Goal: Information Seeking & Learning: Find specific fact

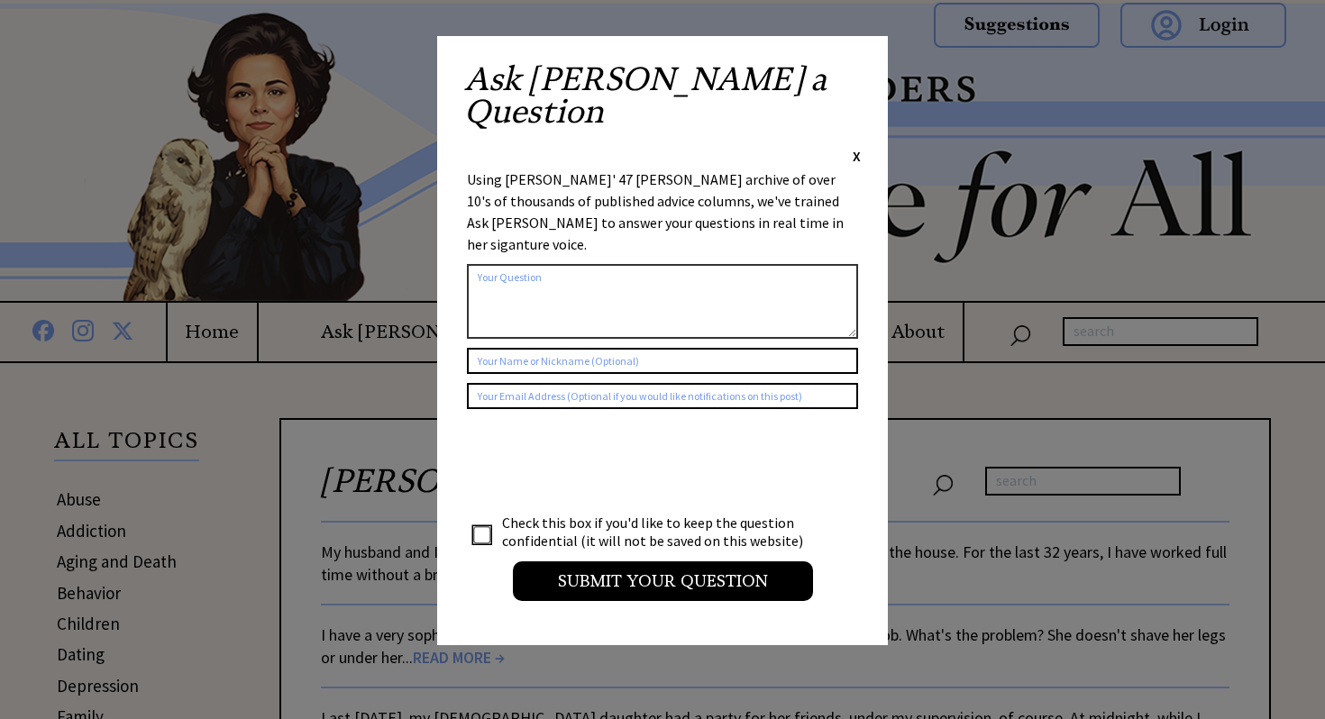
click at [857, 147] on span "X" at bounding box center [857, 156] width 8 height 18
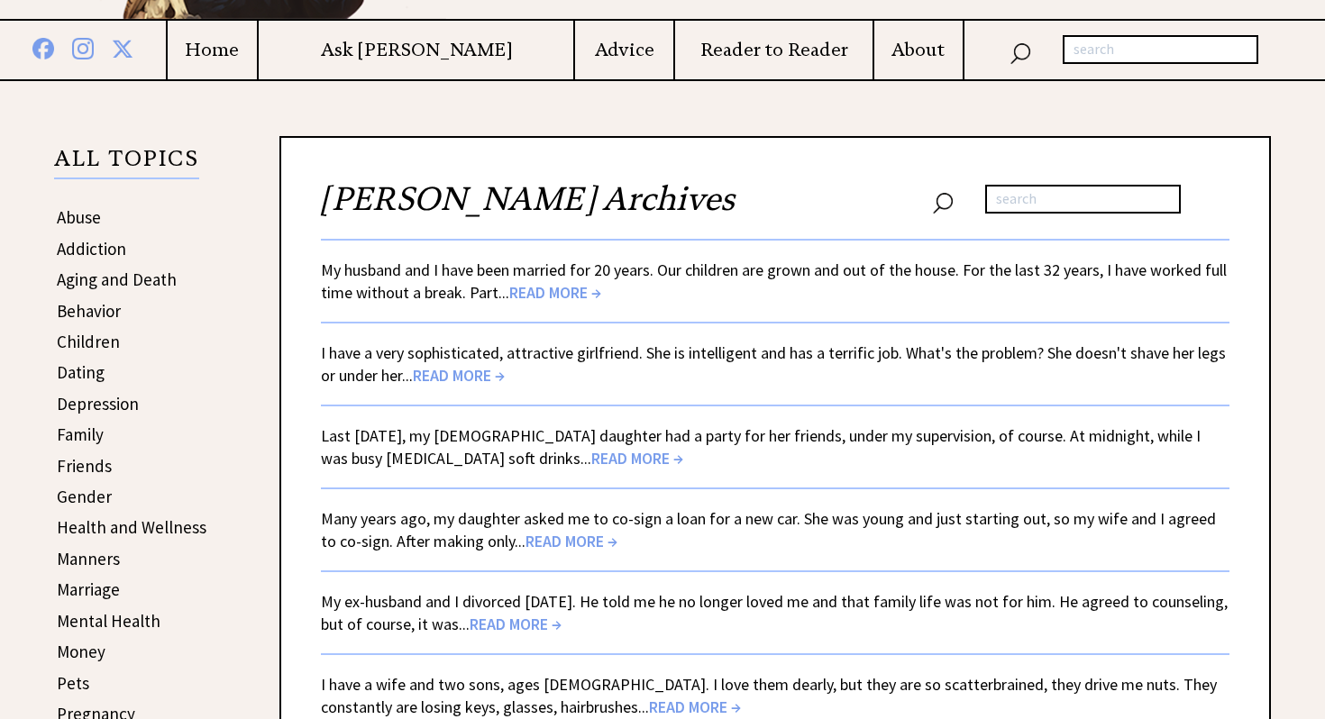
scroll to position [283, 0]
click at [77, 528] on link "Health and Wellness" at bounding box center [132, 527] width 150 height 22
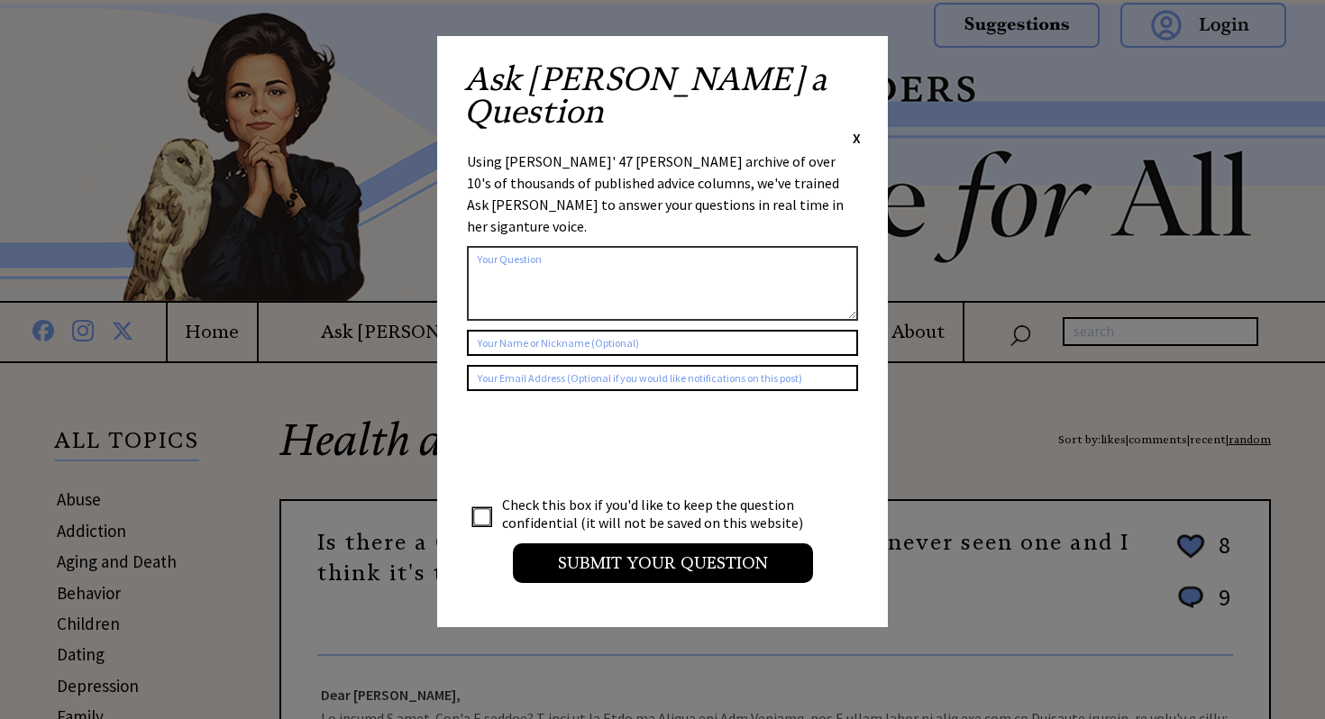
click at [860, 129] on span "X" at bounding box center [857, 138] width 8 height 18
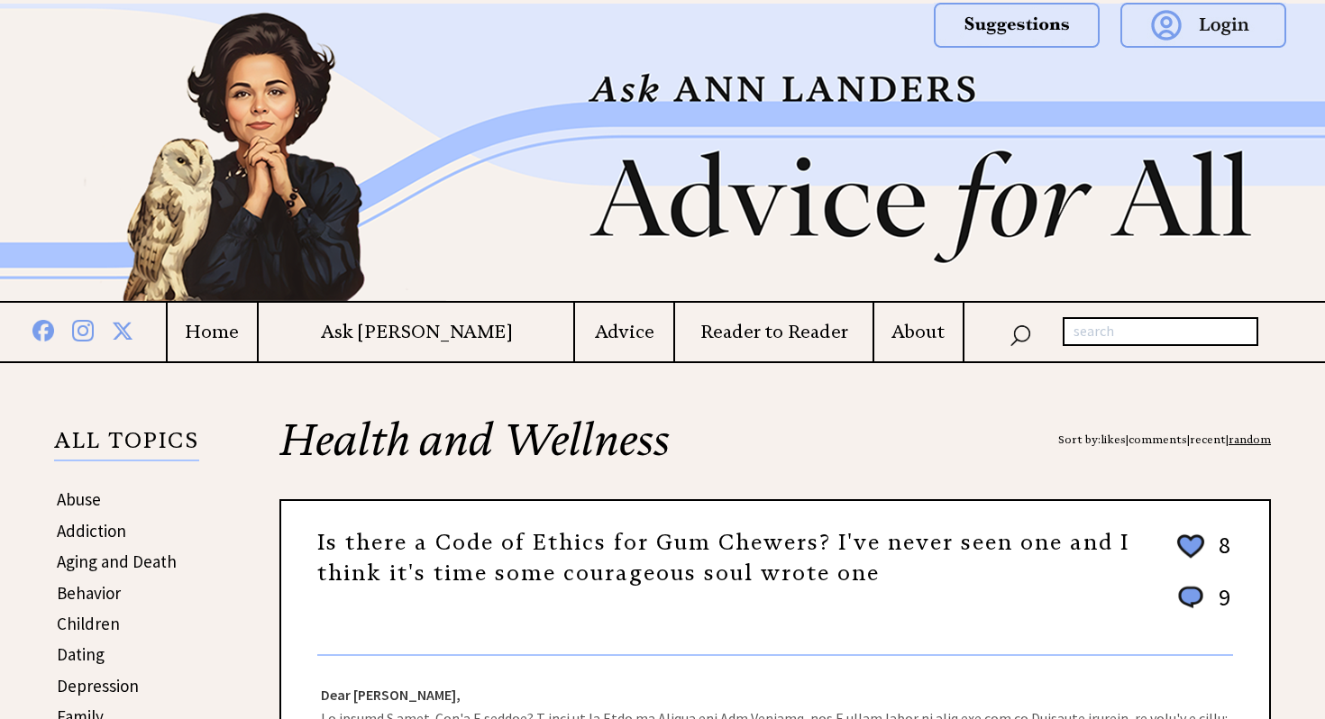
click at [1099, 334] on input "text" at bounding box center [1161, 331] width 196 height 29
type input "cancer"
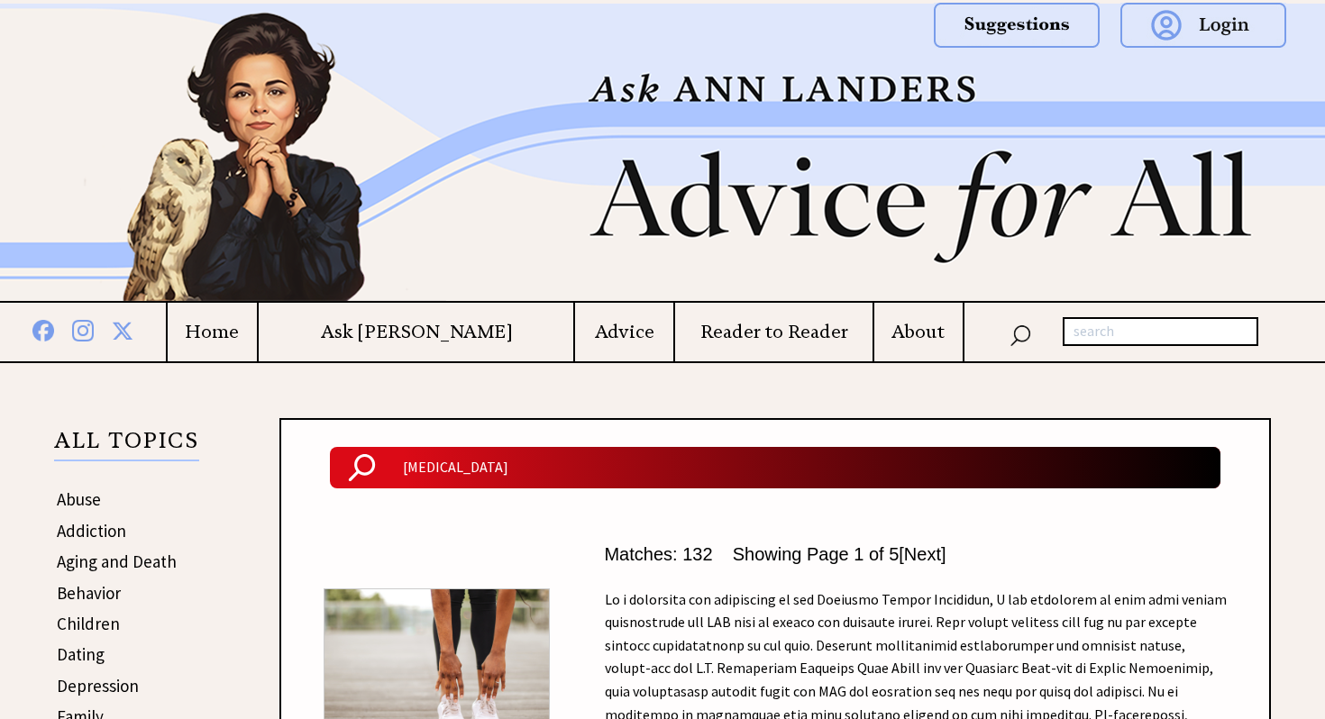
click at [258, 332] on h4 "Home" at bounding box center [213, 332] width 90 height 23
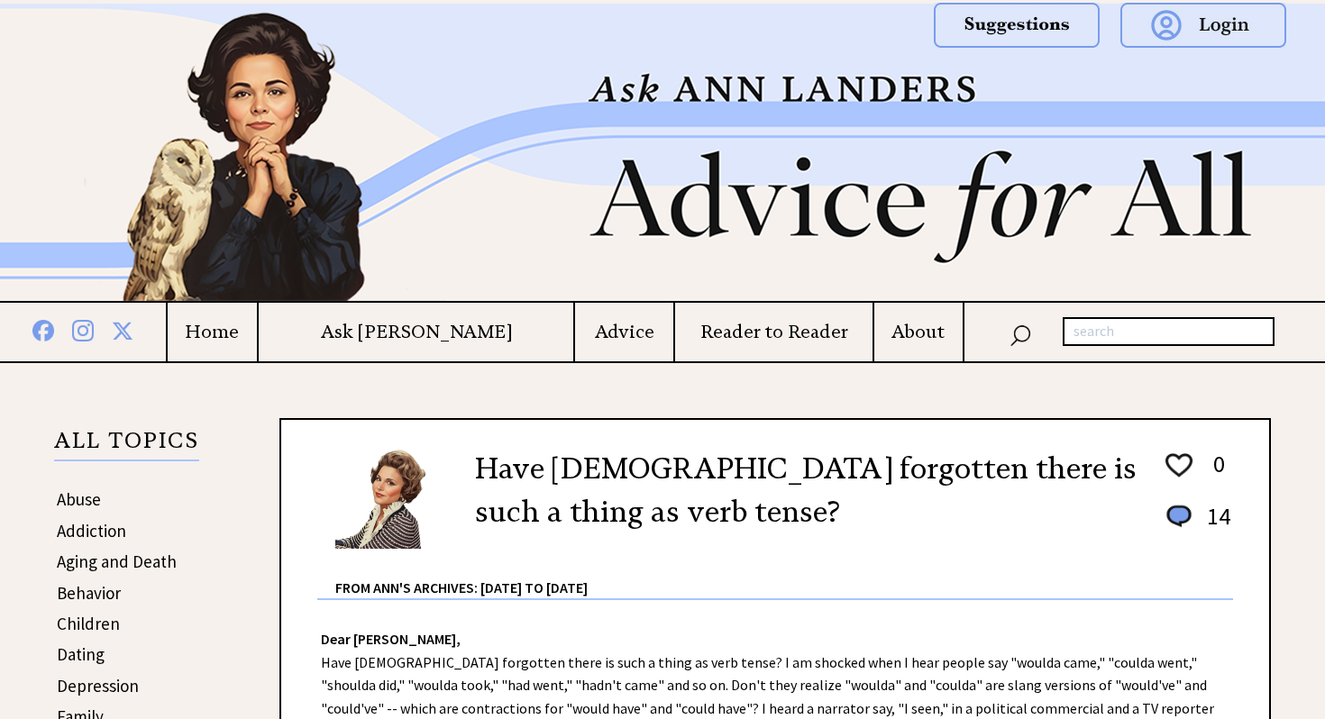
click at [1228, 28] on img at bounding box center [1204, 25] width 166 height 45
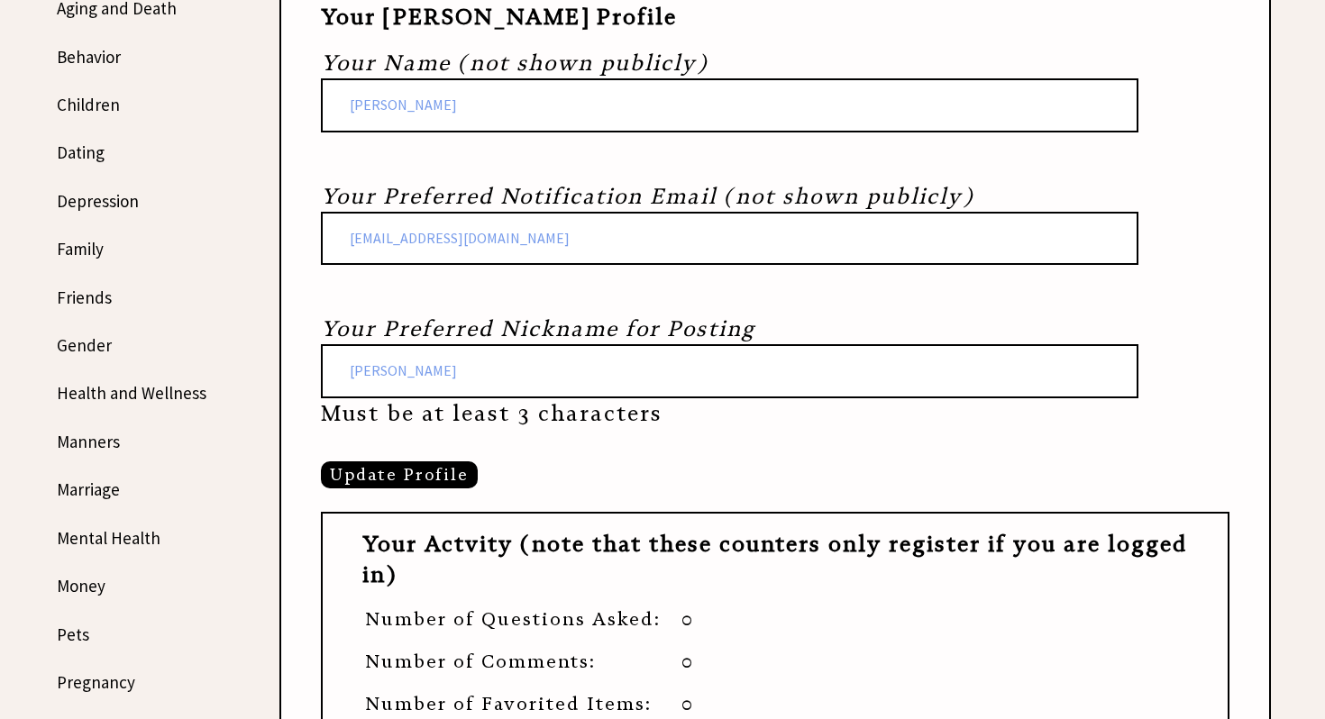
scroll to position [583, 0]
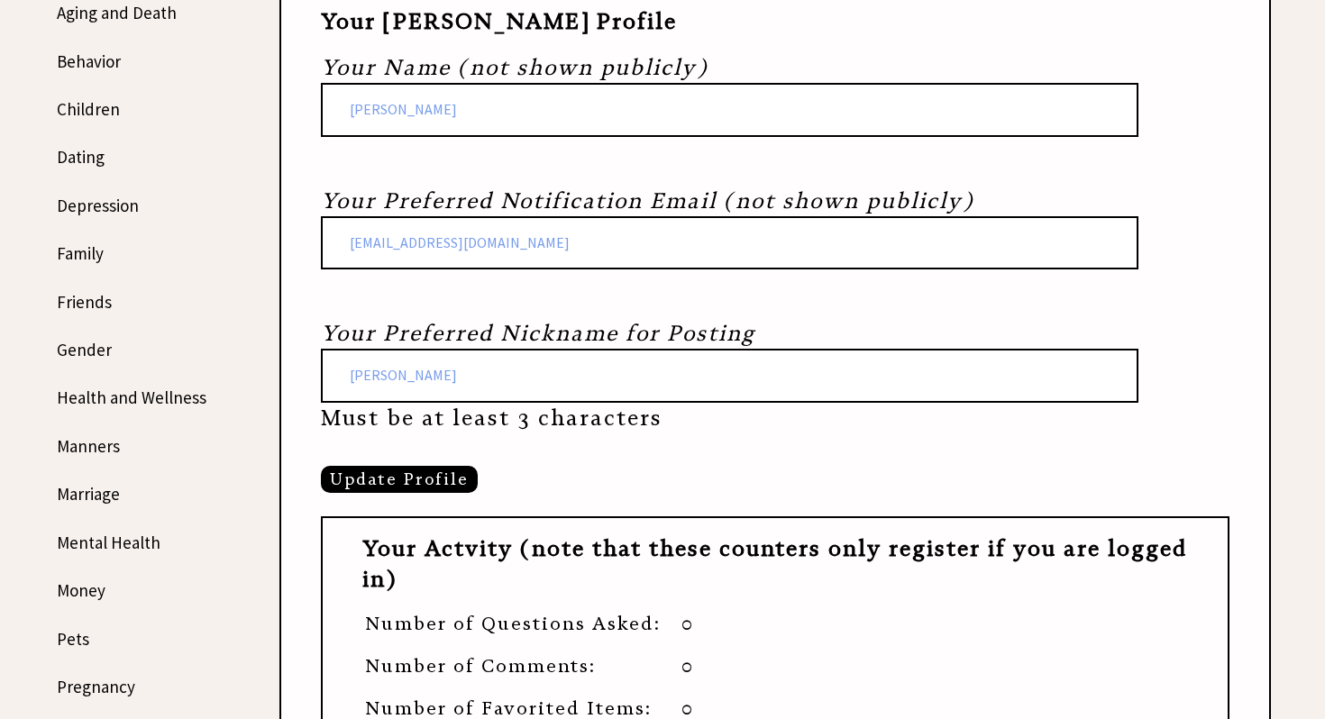
click at [123, 395] on link "Health and Wellness" at bounding box center [132, 398] width 150 height 22
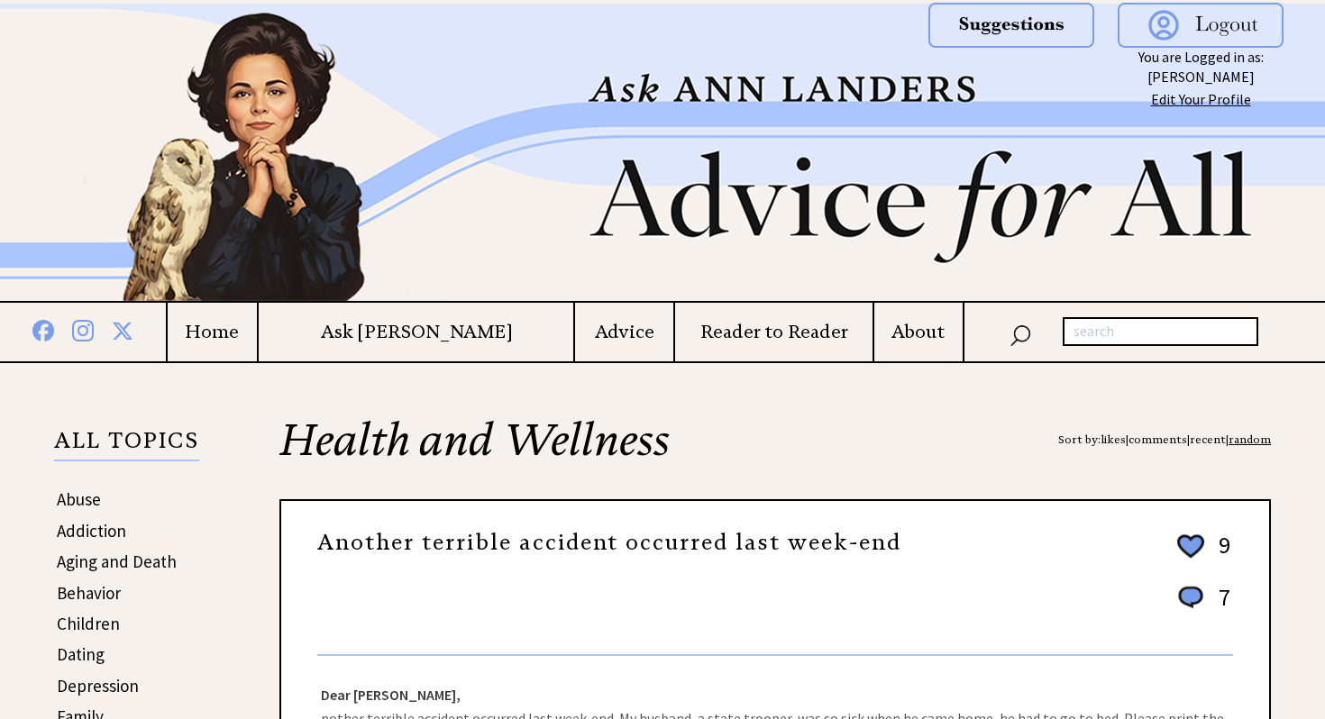
click at [1087, 332] on input "text" at bounding box center [1161, 331] width 196 height 29
type input "1971 cancer"
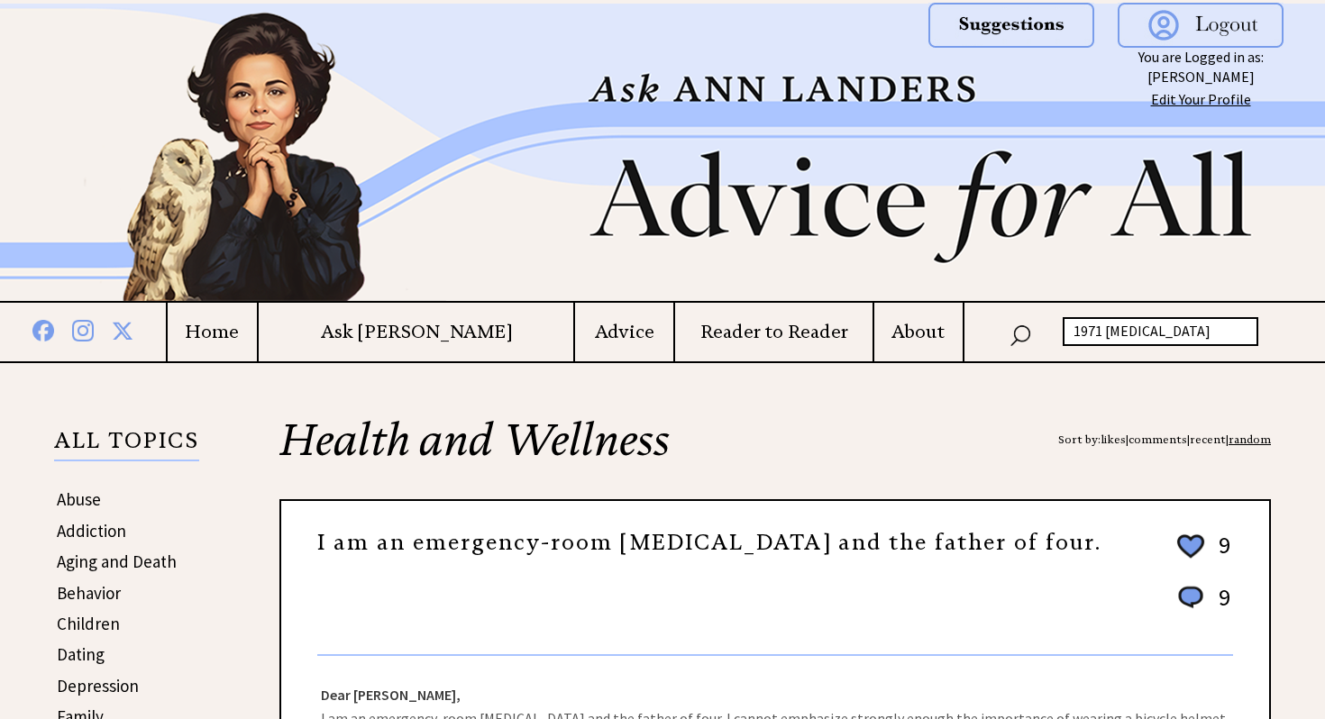
drag, startPoint x: 1159, startPoint y: 330, endPoint x: 1105, endPoint y: 331, distance: 54.1
click at [1105, 331] on input "1971 [MEDICAL_DATA]" at bounding box center [1161, 331] width 196 height 29
type input "1971"
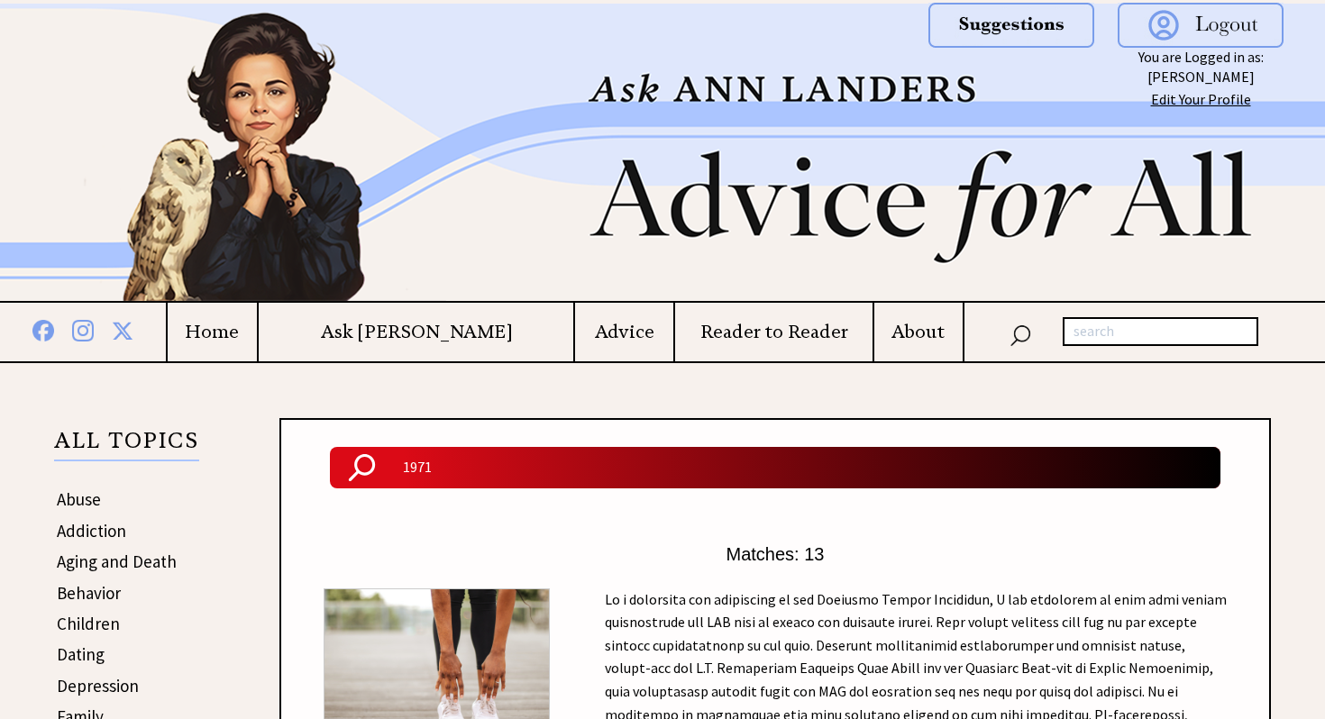
click at [588, 347] on td "Advice" at bounding box center [623, 332] width 100 height 59
click at [585, 338] on h4 "Advice" at bounding box center [624, 332] width 98 height 23
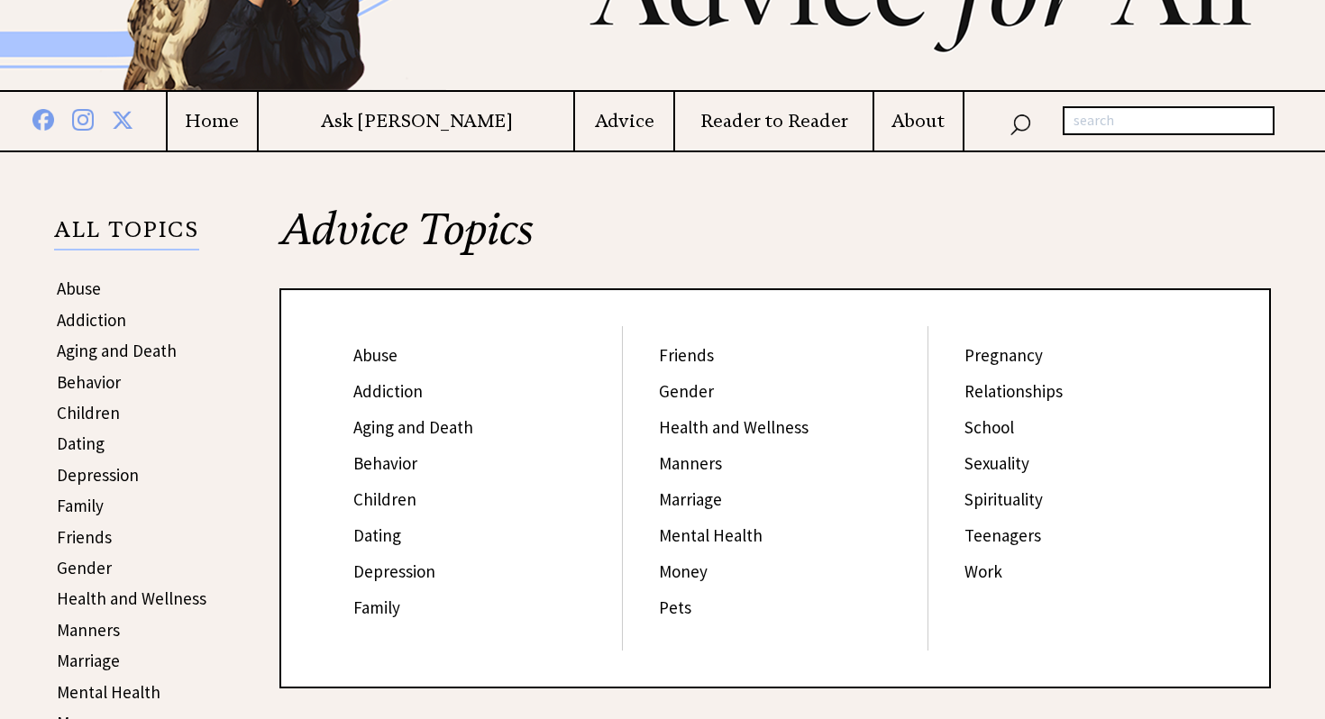
scroll to position [215, 0]
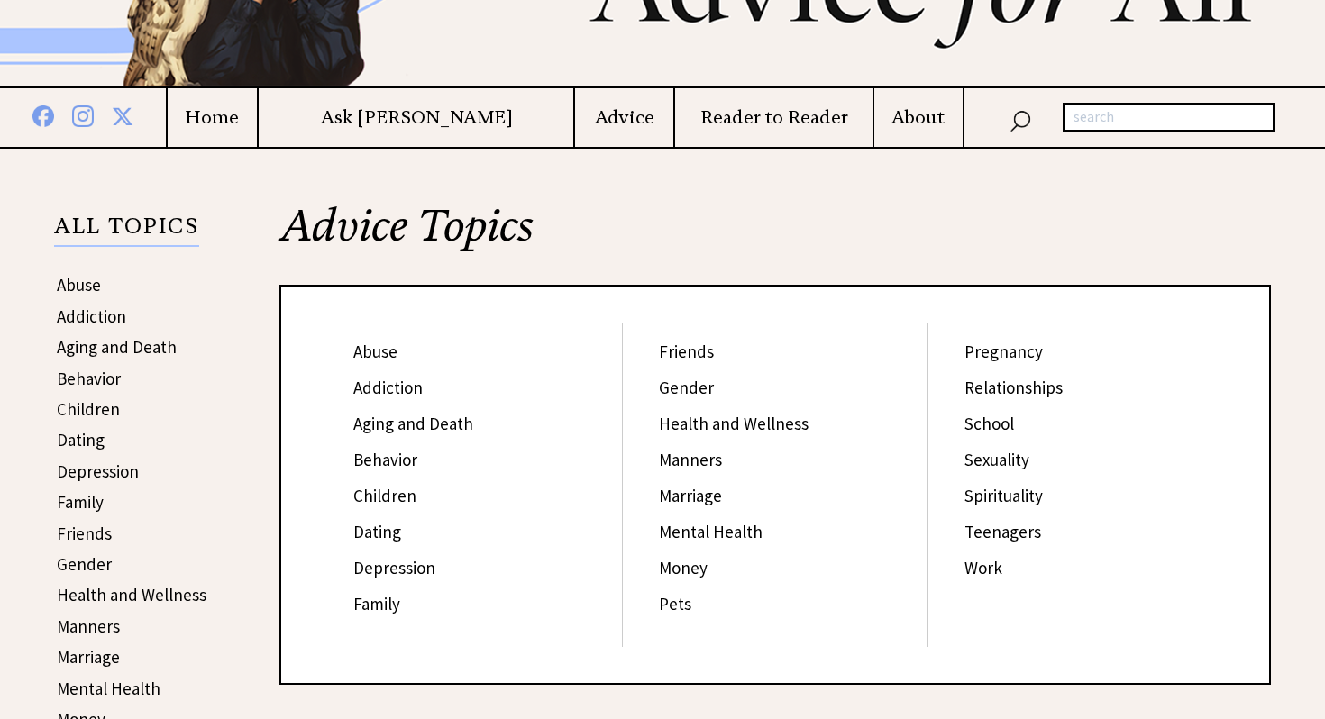
click at [682, 425] on link "Health and Wellness" at bounding box center [734, 424] width 150 height 22
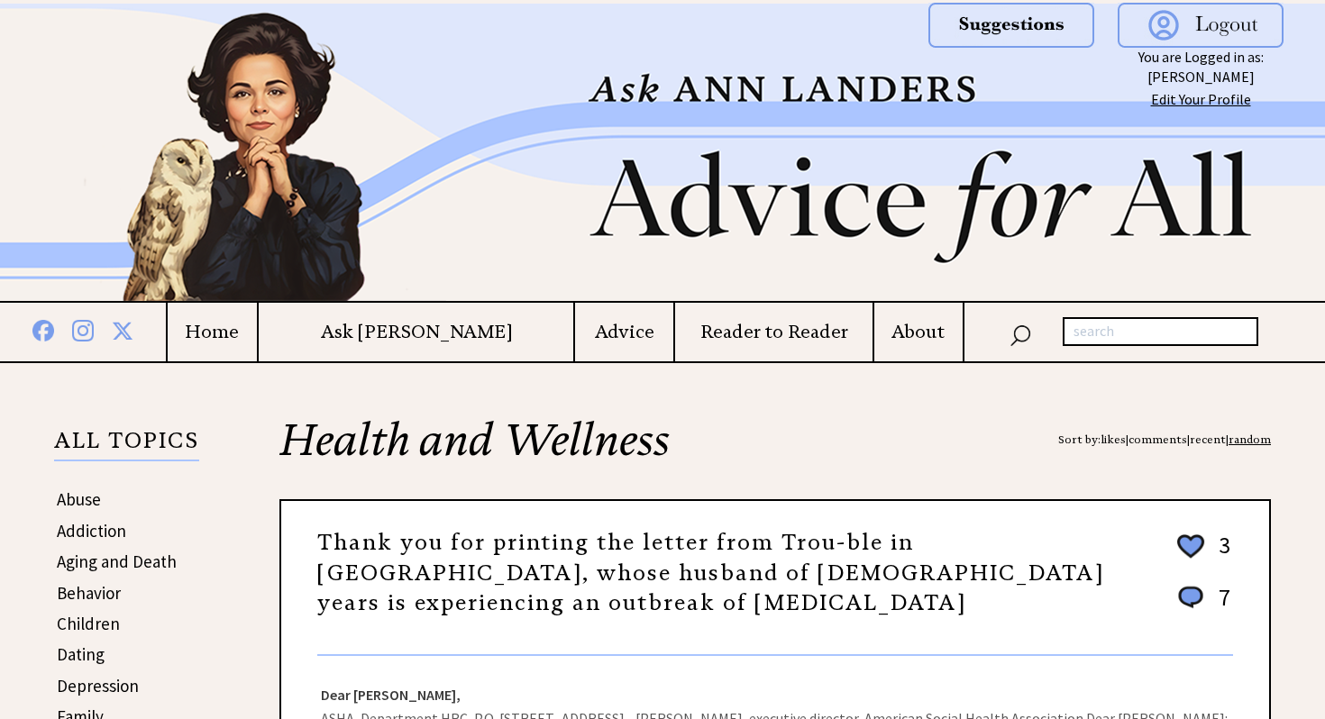
click at [584, 325] on h4 "Advice" at bounding box center [624, 332] width 98 height 23
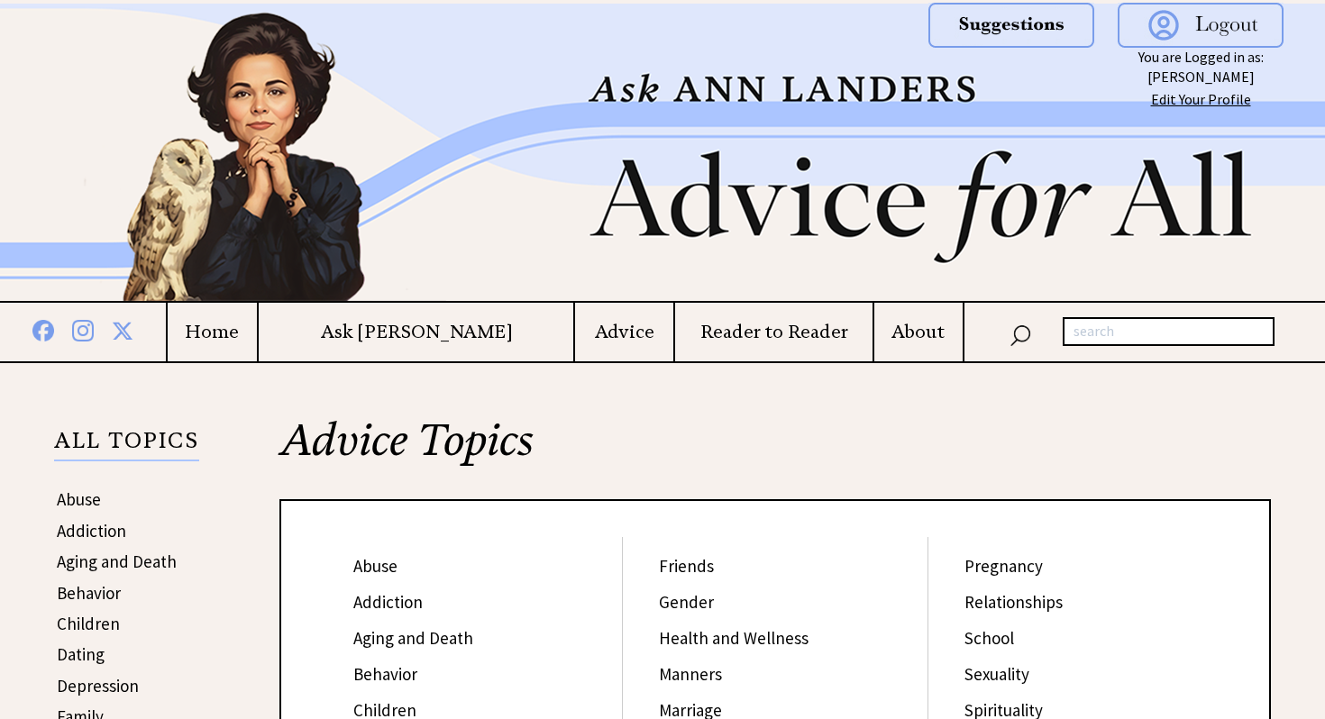
click at [258, 334] on h4 "Home" at bounding box center [213, 332] width 90 height 23
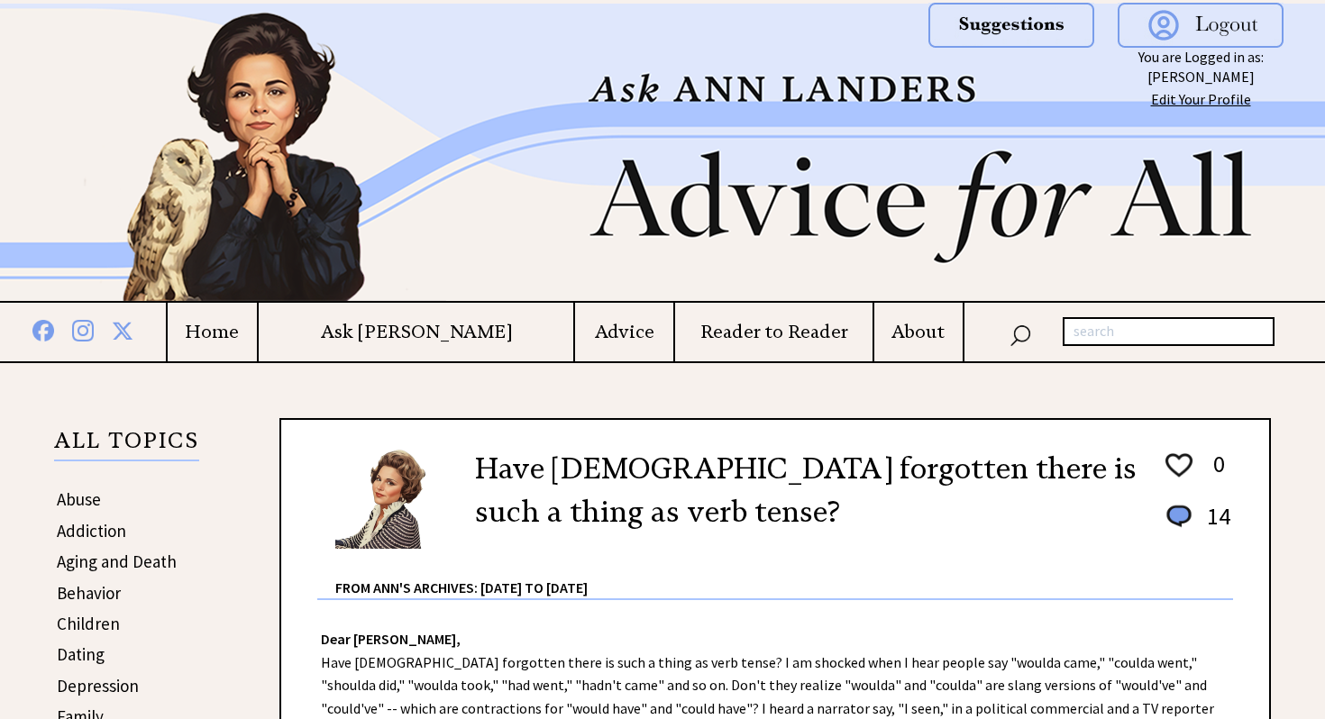
click at [1095, 329] on input "text" at bounding box center [1169, 331] width 212 height 29
type input "cancer research"
